Goal: Task Accomplishment & Management: Manage account settings

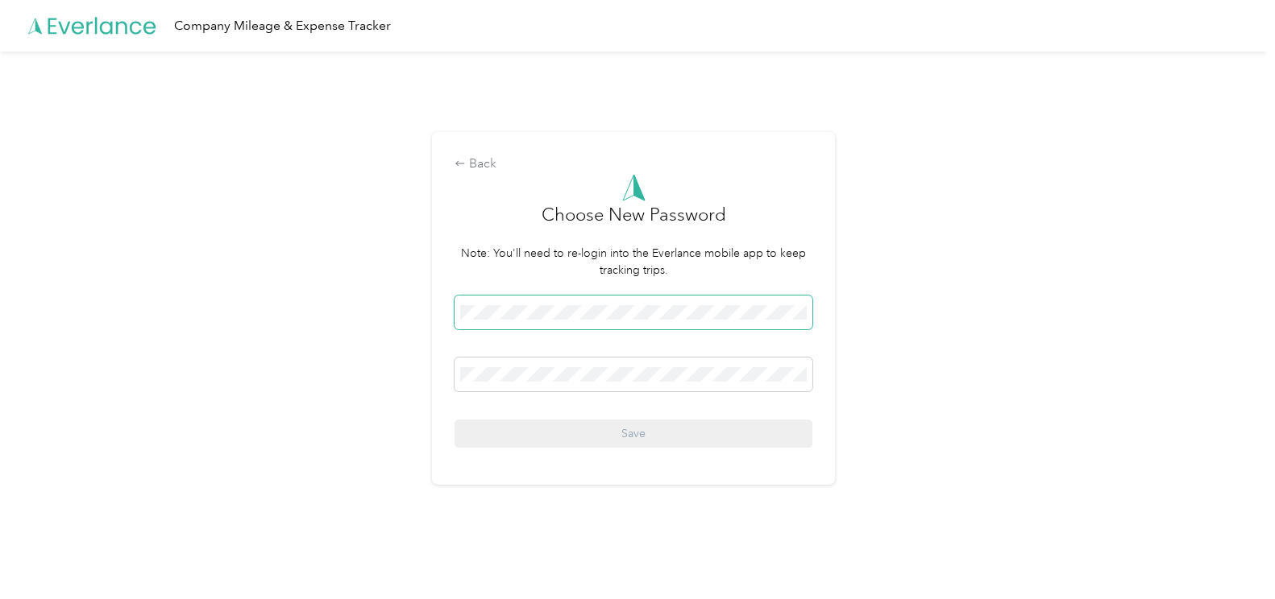
click at [521, 301] on span at bounding box center [633, 313] width 358 height 34
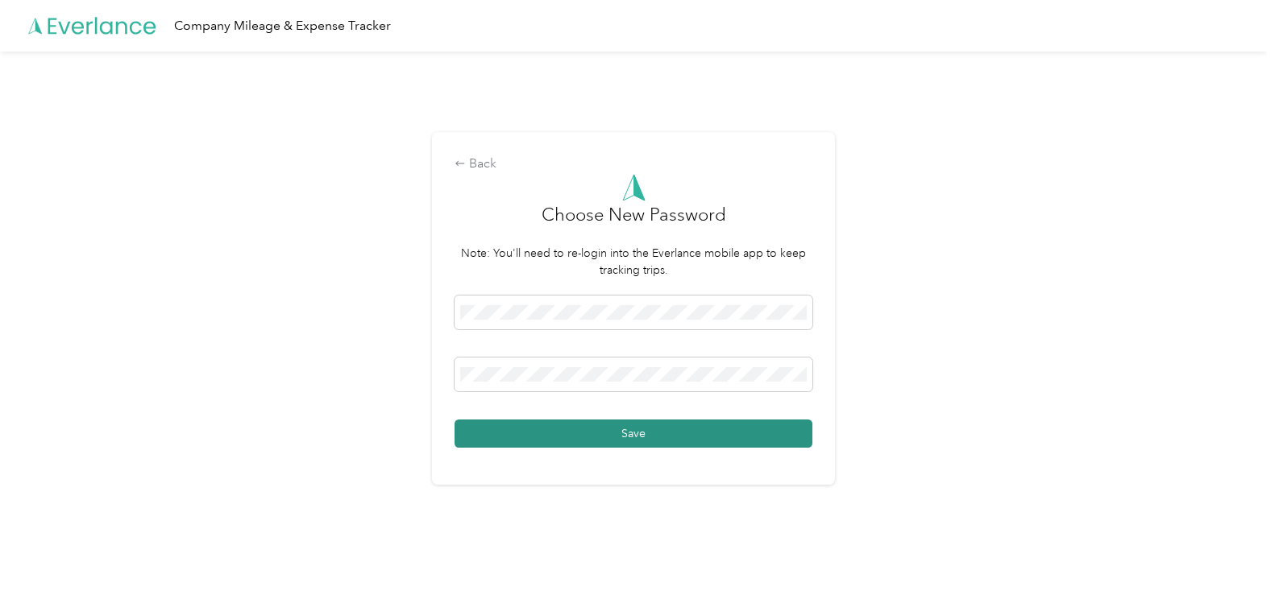
click at [621, 434] on button "Save" at bounding box center [633, 434] width 358 height 28
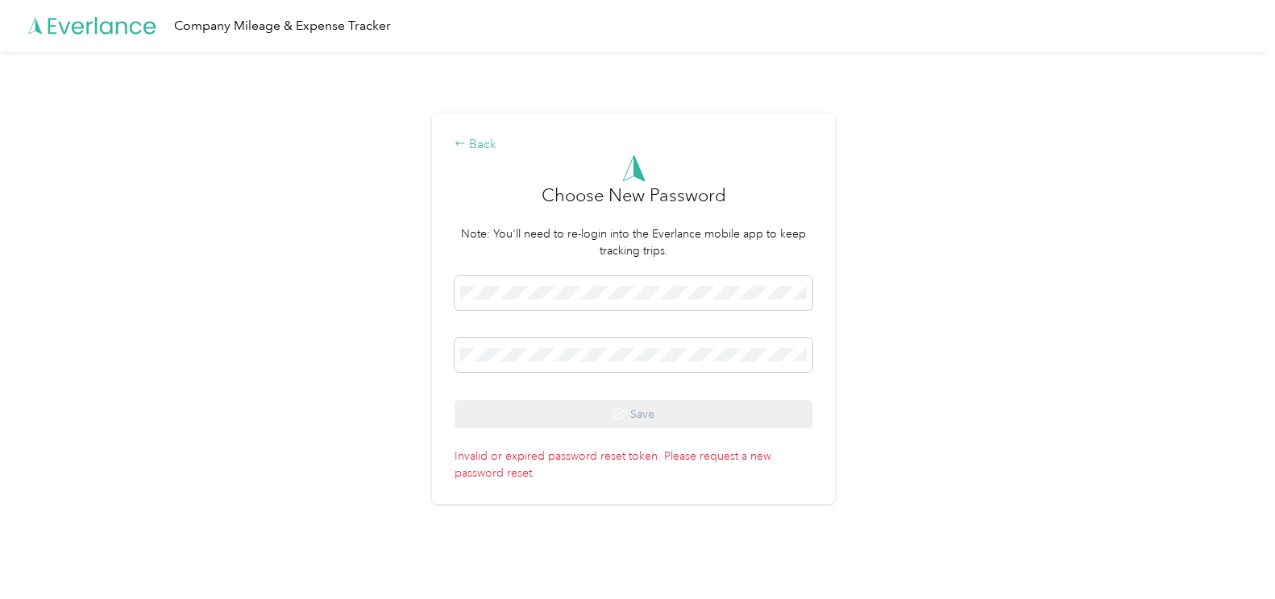
click at [466, 147] on icon at bounding box center [459, 143] width 11 height 11
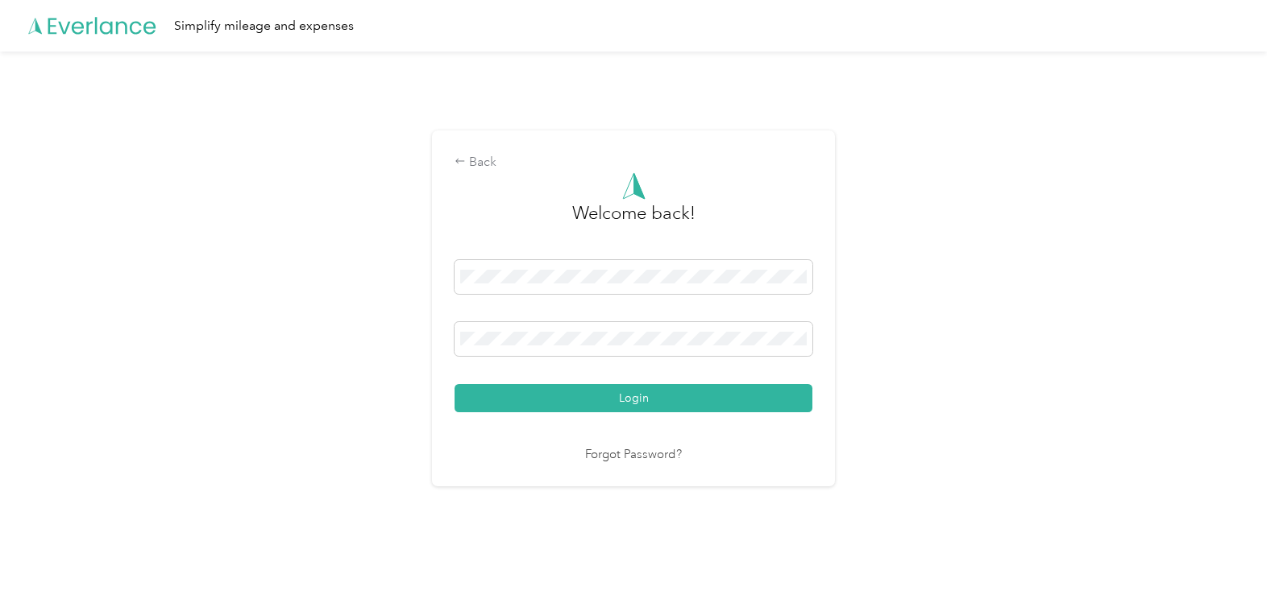
click at [628, 454] on link "Forgot Password?" at bounding box center [633, 455] width 97 height 19
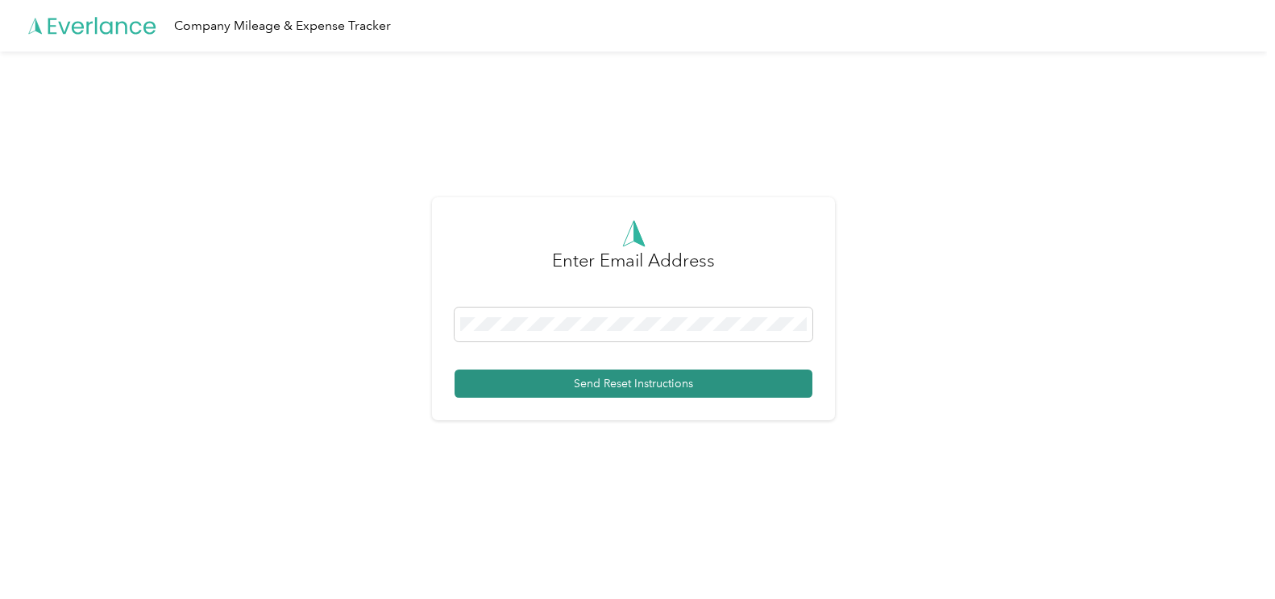
click at [621, 382] on button "Send Reset Instructions" at bounding box center [633, 384] width 358 height 28
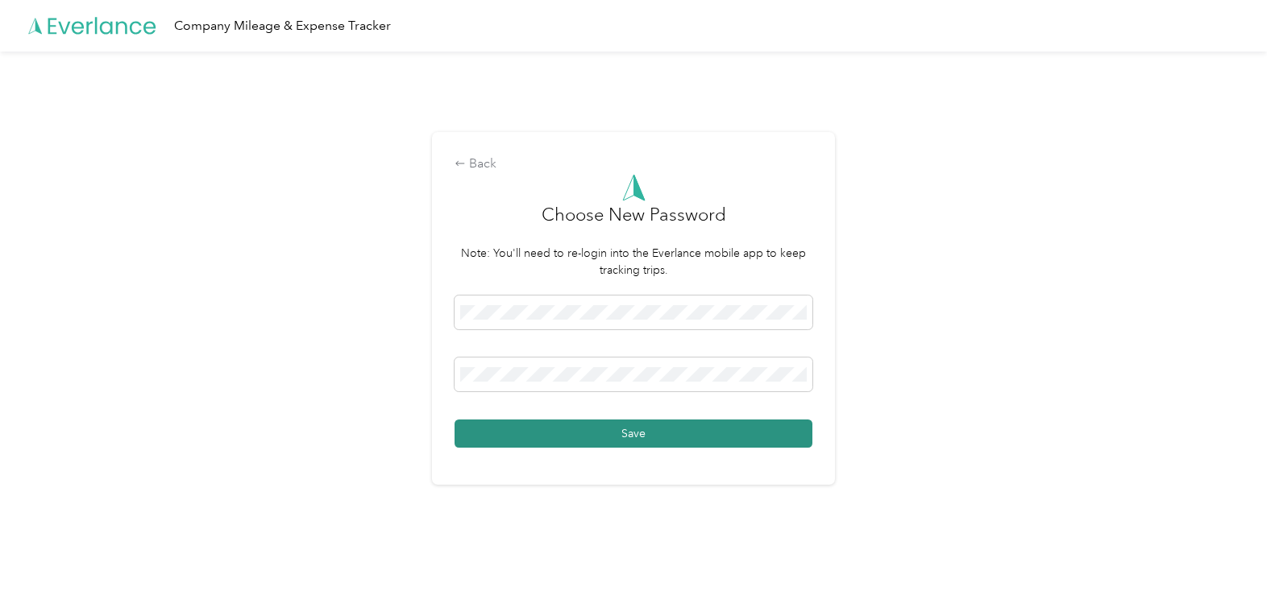
click at [658, 439] on button "Save" at bounding box center [633, 434] width 358 height 28
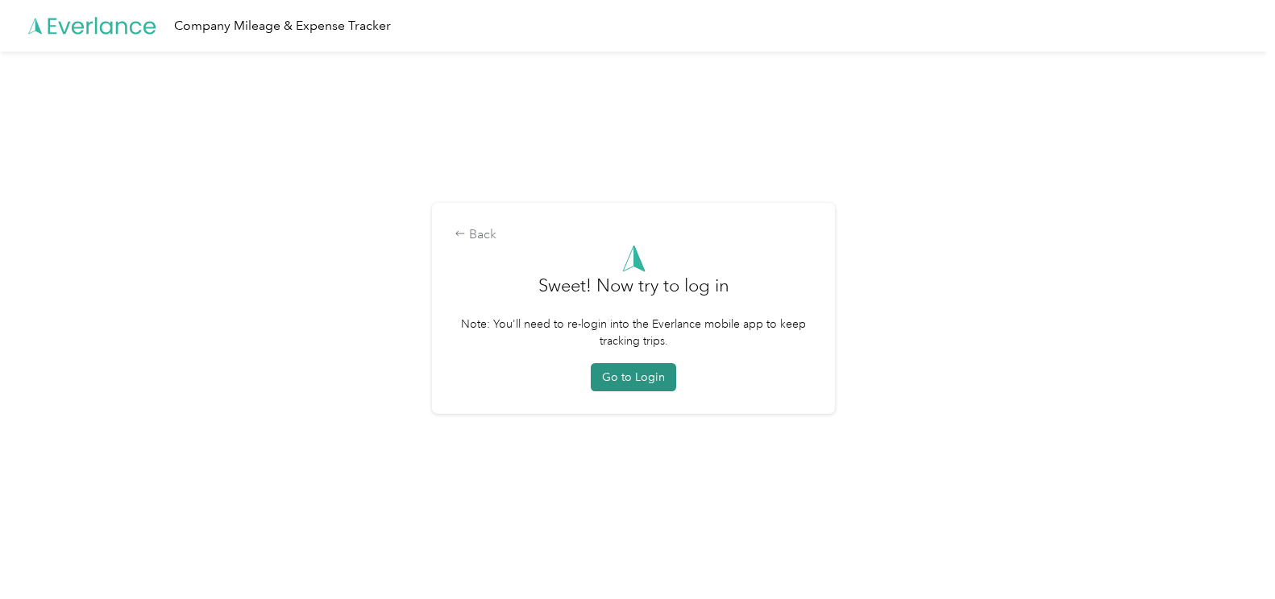
click at [639, 376] on button "Go to Login" at bounding box center [633, 377] width 85 height 28
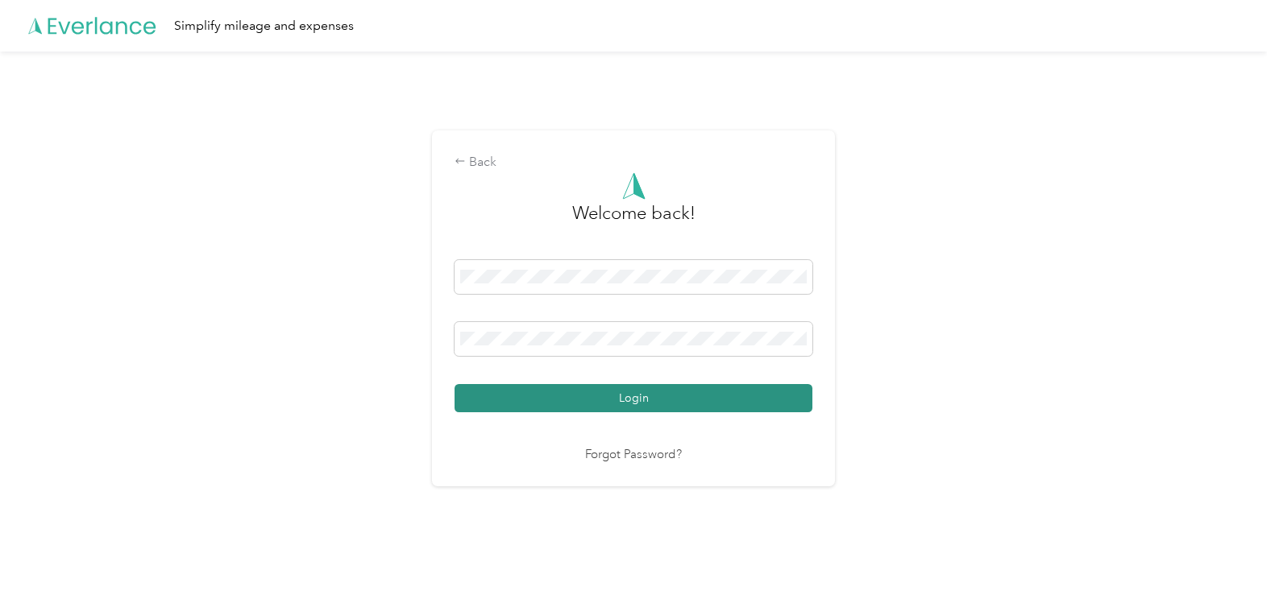
click at [620, 400] on button "Login" at bounding box center [633, 398] width 358 height 28
